Goal: Task Accomplishment & Management: Complete application form

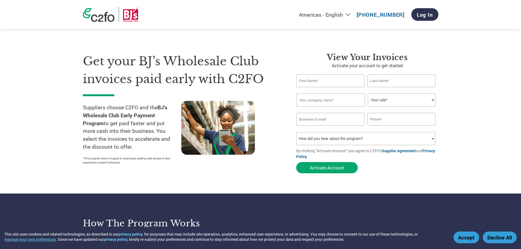
click at [316, 102] on input "text" at bounding box center [330, 100] width 69 height 13
type input "Allied Mechanical Services"
click at [434, 101] on select "Your role* CFO Controller Credit Manager Finance Director Treasurer CEO Preside…" at bounding box center [402, 100] width 68 height 13
select select "BOOKKEEPER"
click at [368, 94] on select "Your role* CFO Controller Credit Manager Finance Director Treasurer CEO Preside…" at bounding box center [402, 100] width 68 height 13
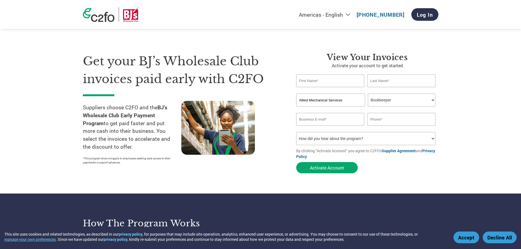
click at [302, 121] on input "email" at bounding box center [330, 119] width 68 height 13
click at [374, 120] on input "text" at bounding box center [401, 119] width 68 height 13
type input "[PHONE_NUMBER]"
click at [317, 82] on input "text" at bounding box center [330, 80] width 68 height 13
type input "[PERSON_NAME]"
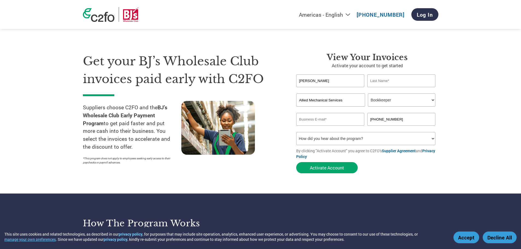
click at [382, 80] on input "text" at bounding box center [401, 80] width 68 height 13
type input "Main"
click at [314, 121] on input "email" at bounding box center [330, 119] width 68 height 13
type input "[PERSON_NAME][EMAIL_ADDRESS][DOMAIN_NAME]"
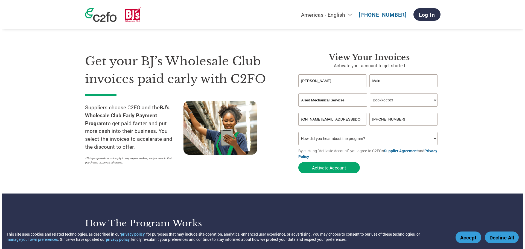
scroll to position [0, 0]
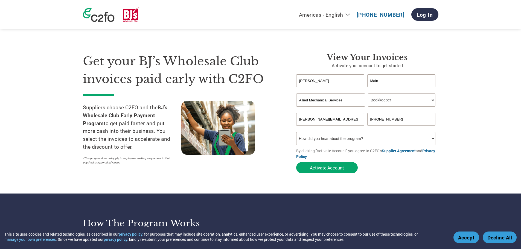
click at [432, 139] on select "How did you hear about the program? Received a letter Email Social Media Online…" at bounding box center [365, 138] width 139 height 13
select select "Email"
click at [296, 132] on select "How did you hear about the program? Received a letter Email Social Media Online…" at bounding box center [365, 138] width 139 height 13
click at [323, 169] on button "Activate Account" at bounding box center [327, 167] width 62 height 11
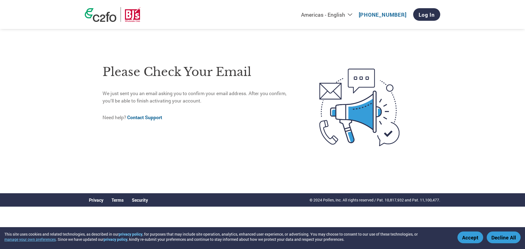
click at [475, 240] on button "Accept" at bounding box center [471, 238] width 26 height 12
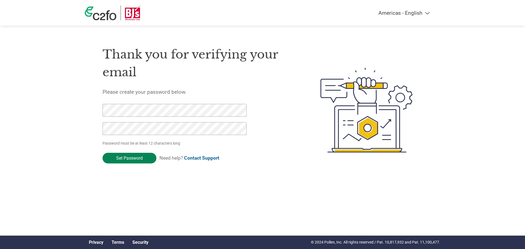
click at [126, 157] on input "Set Password" at bounding box center [130, 158] width 54 height 11
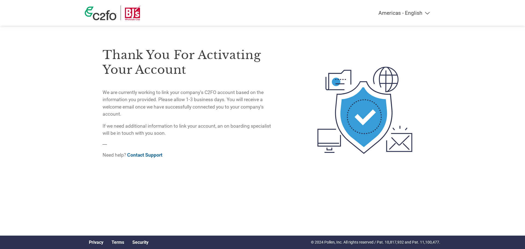
click at [429, 13] on select "Americas - English Américas - Español Américas - Português Amériques - Français…" at bounding box center [370, 13] width 127 height 6
